Goal: Complete application form

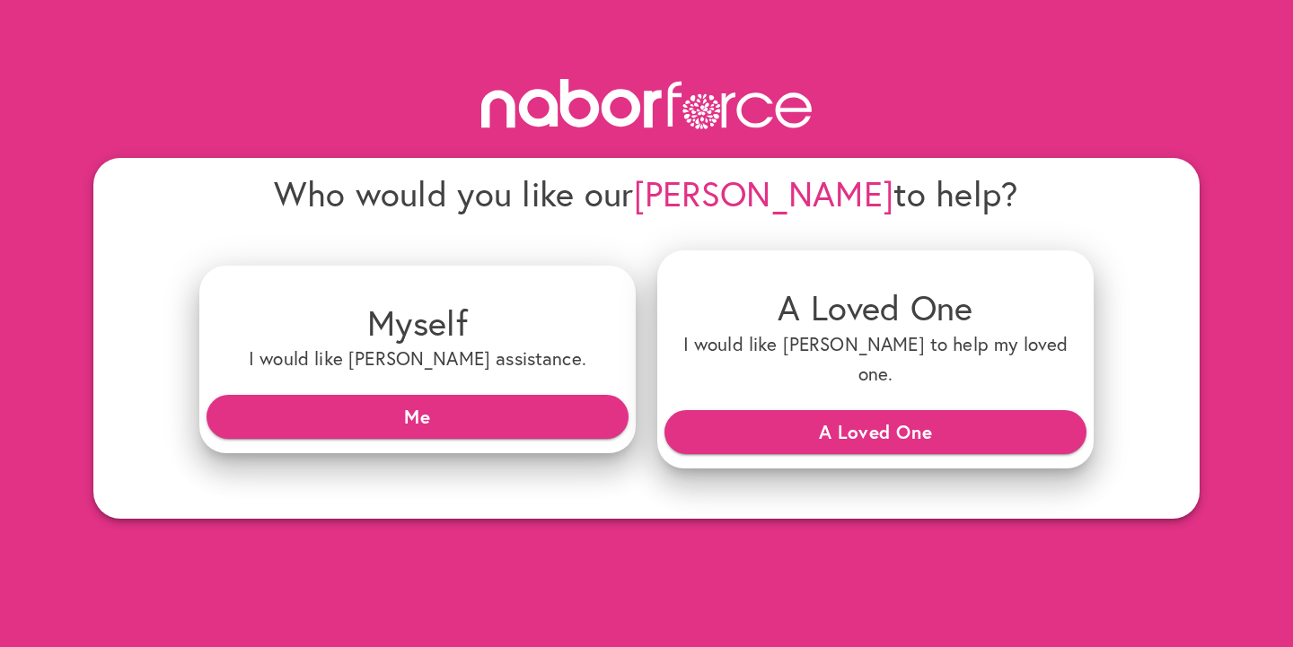
drag, startPoint x: 488, startPoint y: 122, endPoint x: 617, endPoint y: 121, distance: 129.3
click at [617, 122] on g at bounding box center [646, 103] width 330 height 49
drag, startPoint x: 356, startPoint y: 186, endPoint x: 532, endPoint y: 185, distance: 176.9
click at [533, 186] on h4 "Who would you like our [PERSON_NAME] to help?" at bounding box center [646, 193] width 894 height 42
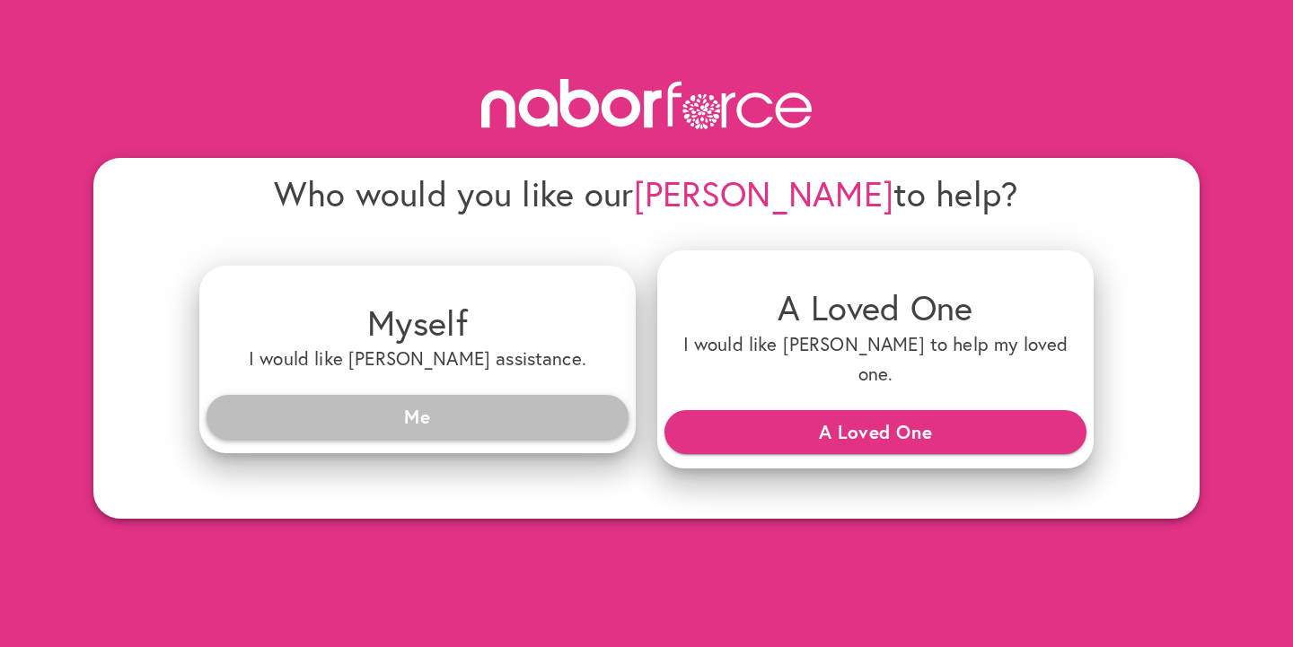
click at [430, 400] on span "Me" at bounding box center [417, 416] width 393 height 32
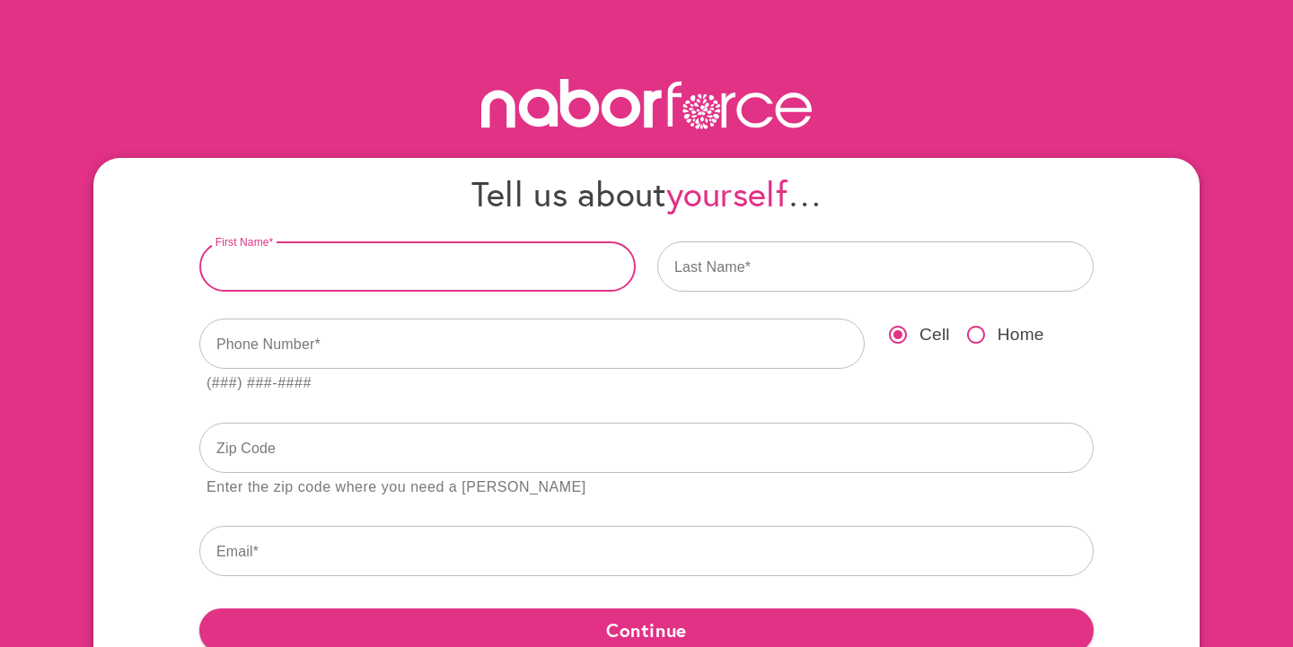
click at [399, 275] on input "text" at bounding box center [417, 267] width 436 height 50
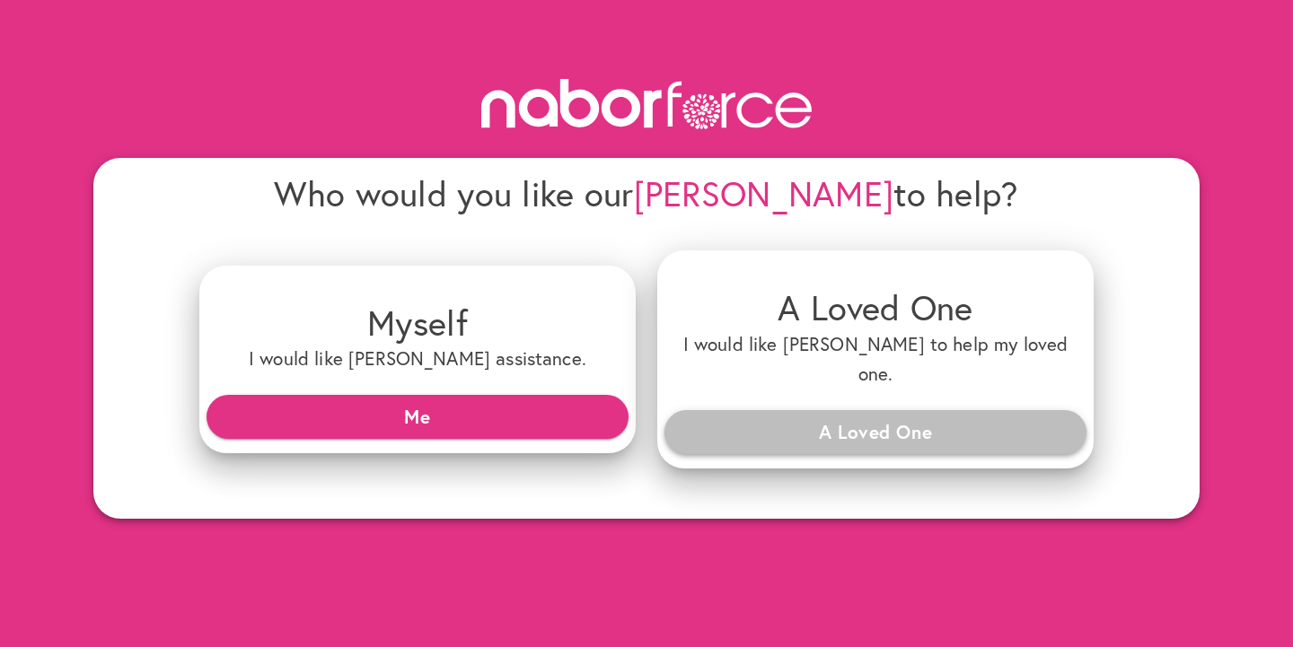
click at [821, 416] on span "A Loved One" at bounding box center [875, 432] width 393 height 32
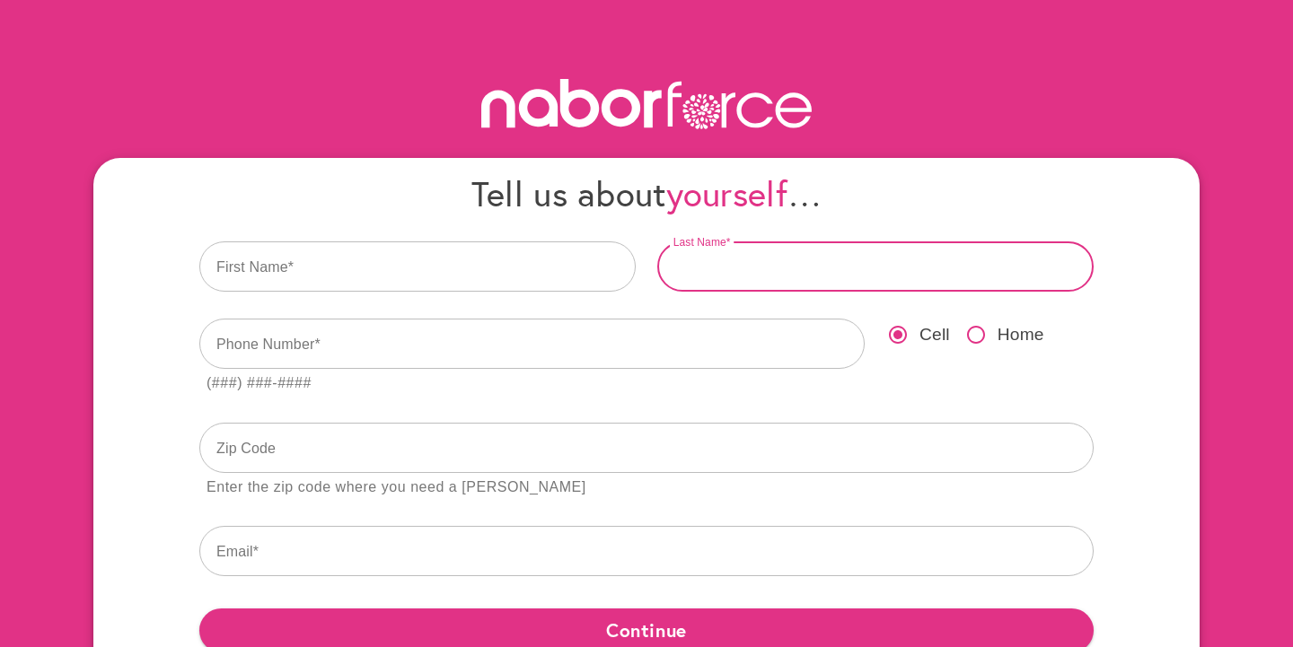
click at [754, 272] on input "text" at bounding box center [875, 267] width 436 height 50
